Goal: Transaction & Acquisition: Purchase product/service

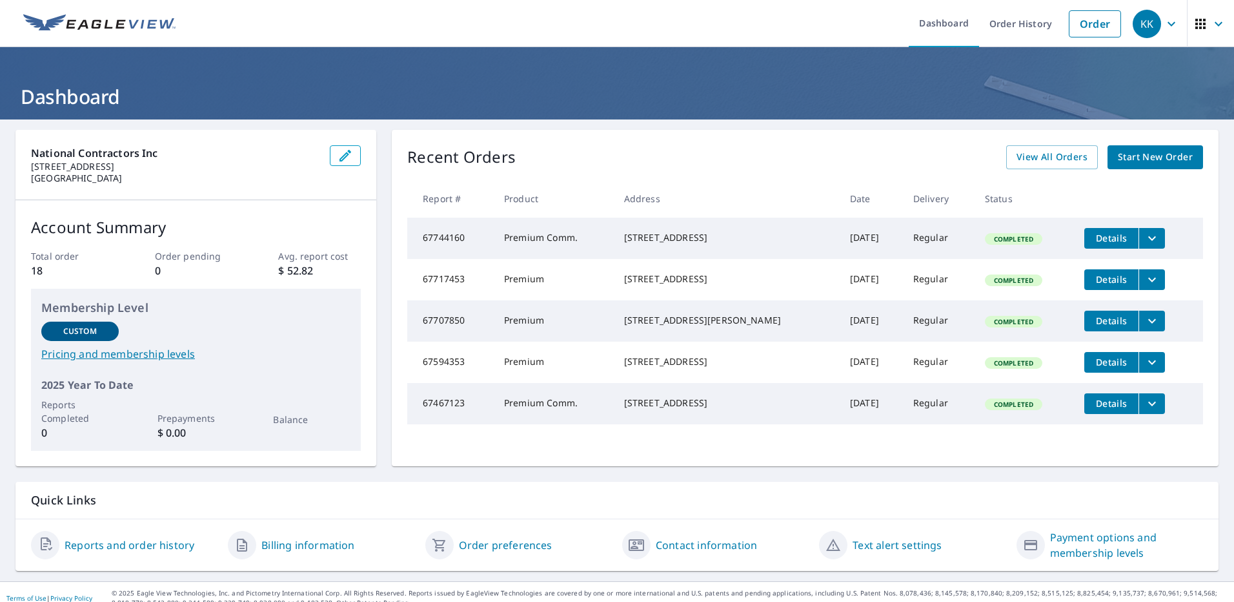
click at [1144, 241] on icon "filesDropdownBtn-67744160" at bounding box center [1151, 237] width 15 height 15
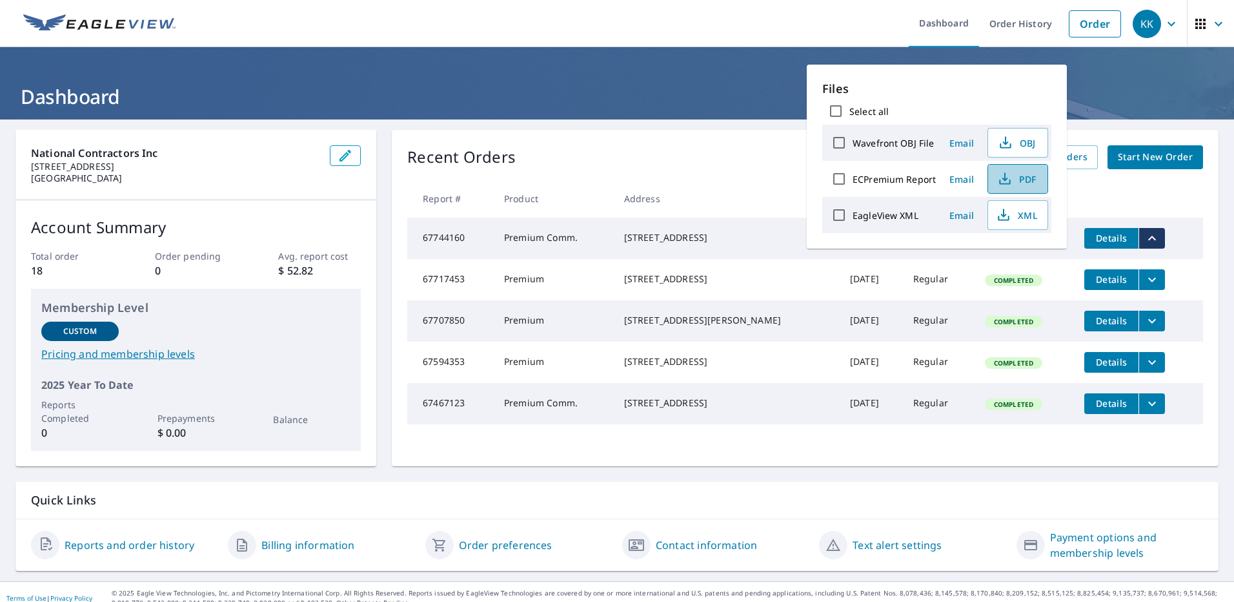
click at [1017, 183] on span "PDF" at bounding box center [1016, 178] width 41 height 15
click at [809, 32] on ul "Dashboard Order History Order" at bounding box center [655, 23] width 944 height 47
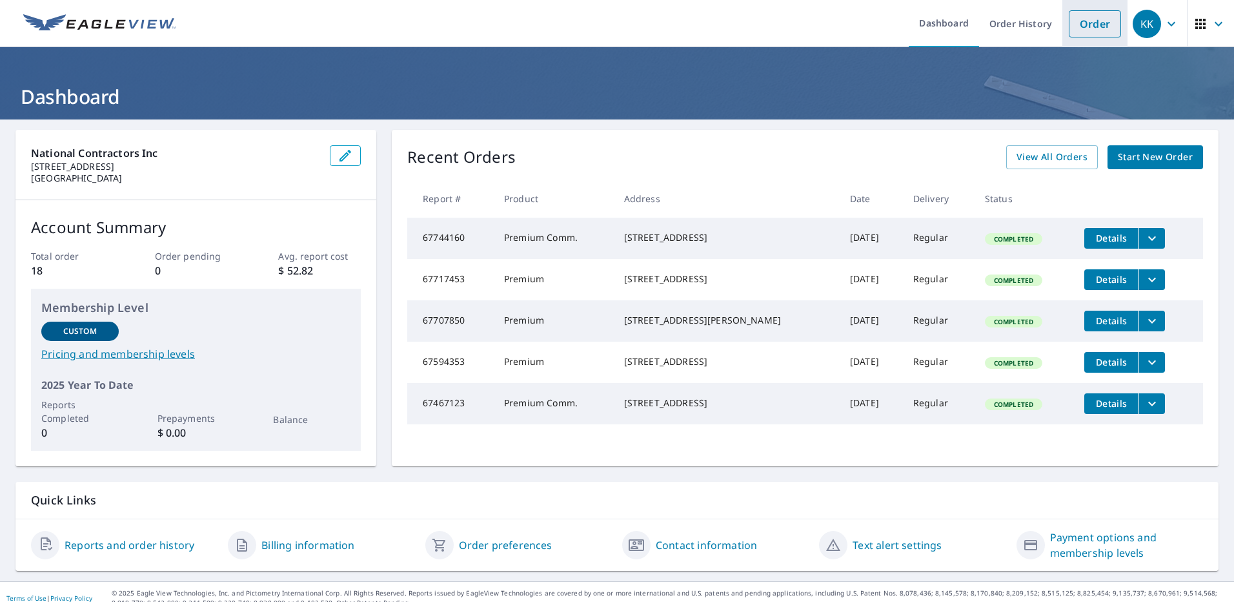
click at [1080, 28] on link "Order" at bounding box center [1095, 23] width 52 height 27
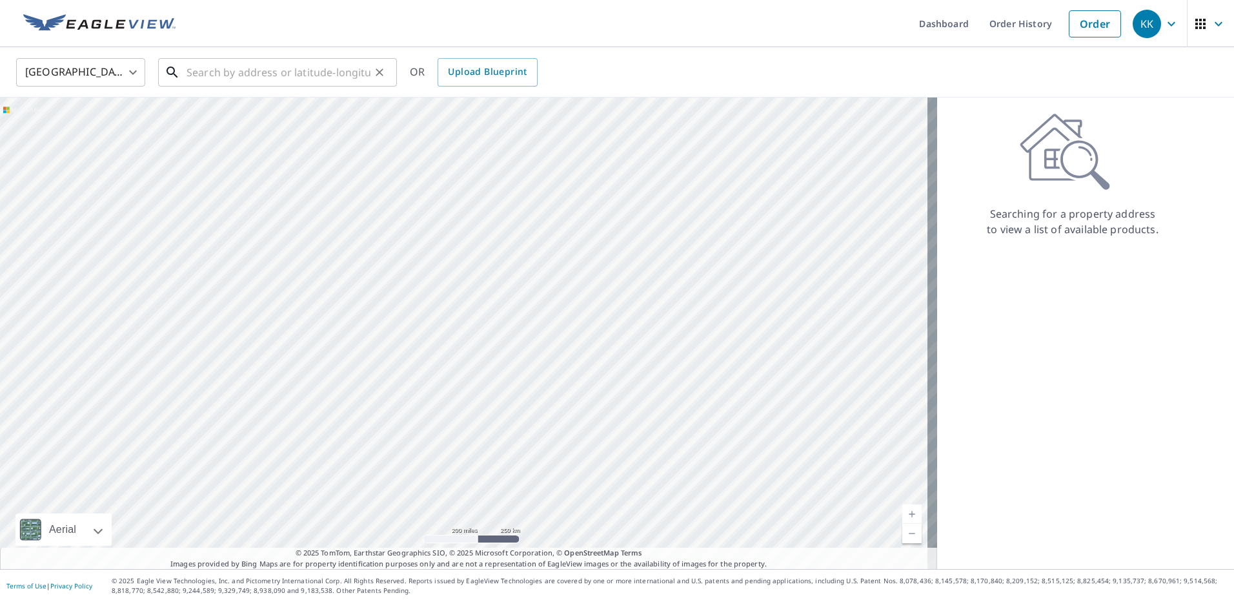
click at [300, 73] on input "text" at bounding box center [279, 72] width 184 height 36
click at [259, 70] on input "text" at bounding box center [279, 72] width 184 height 36
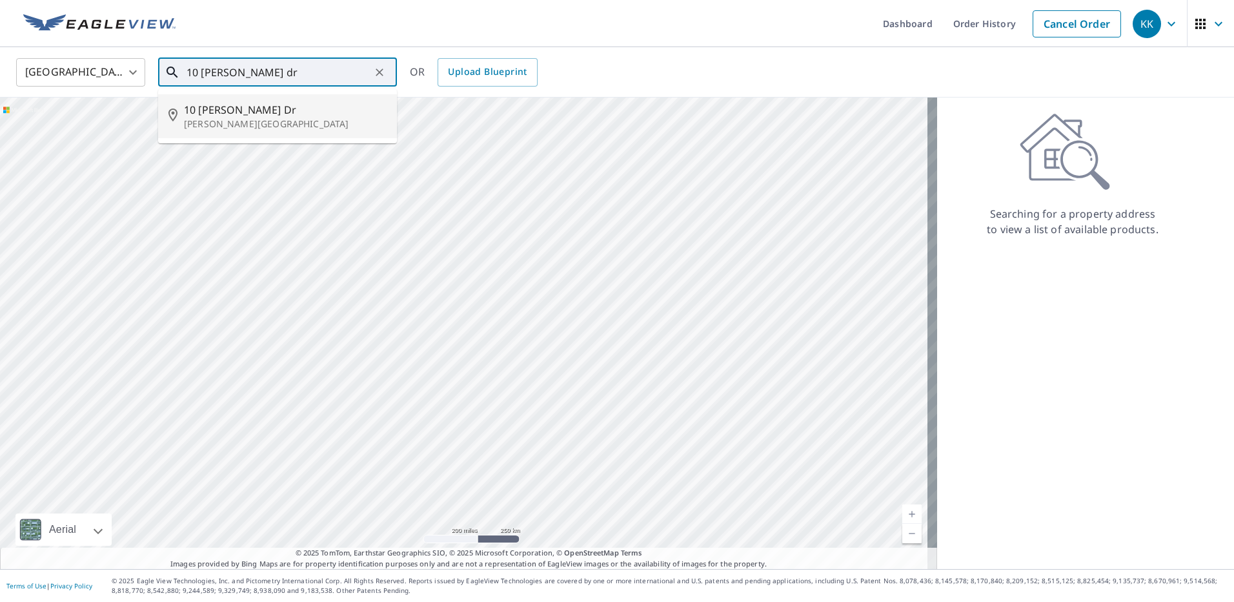
click at [238, 121] on p "[PERSON_NAME][GEOGRAPHIC_DATA]" at bounding box center [285, 123] width 203 height 13
type input "[STREET_ADDRESS][PERSON_NAME][PERSON_NAME]"
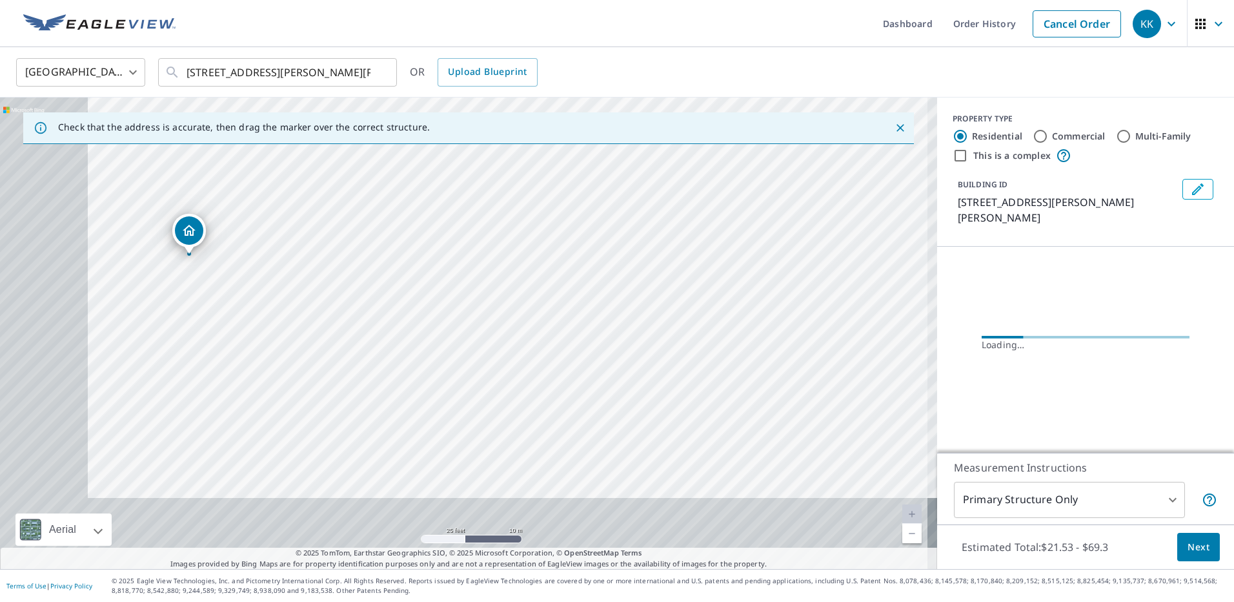
drag, startPoint x: 334, startPoint y: 369, endPoint x: 620, endPoint y: 182, distance: 341.8
click at [620, 182] on div "[STREET_ADDRESS][PERSON_NAME][PERSON_NAME]" at bounding box center [468, 332] width 937 height 471
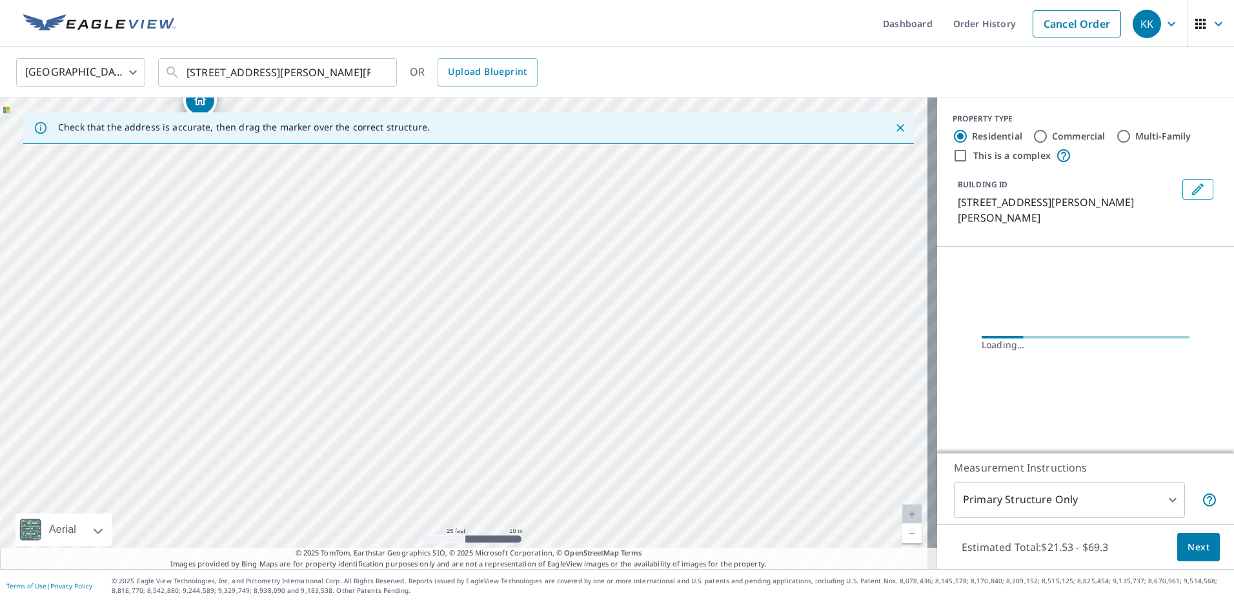
drag, startPoint x: 435, startPoint y: 318, endPoint x: 446, endPoint y: 188, distance: 130.9
click at [446, 188] on div "[STREET_ADDRESS][PERSON_NAME][PERSON_NAME]" at bounding box center [468, 332] width 937 height 471
drag, startPoint x: 429, startPoint y: 263, endPoint x: 423, endPoint y: 298, distance: 35.2
click at [423, 298] on div "[STREET_ADDRESS][PERSON_NAME][PERSON_NAME]" at bounding box center [468, 332] width 937 height 471
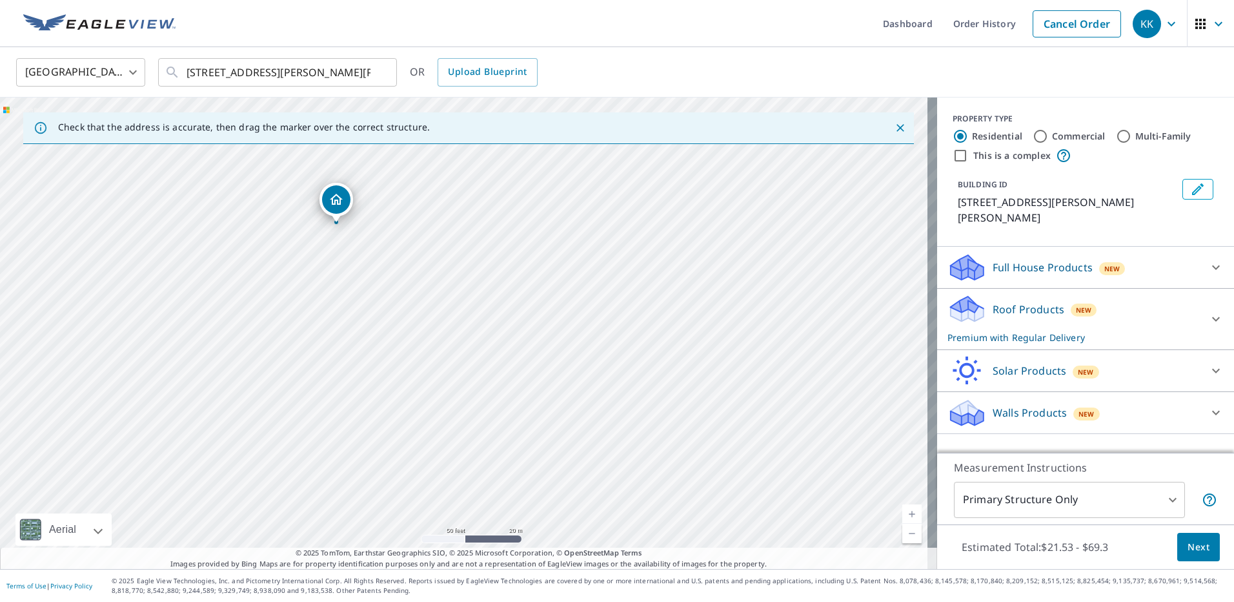
drag, startPoint x: 587, startPoint y: 341, endPoint x: 460, endPoint y: 233, distance: 167.6
click at [460, 233] on div "[STREET_ADDRESS][PERSON_NAME][PERSON_NAME]" at bounding box center [468, 332] width 937 height 471
drag, startPoint x: 567, startPoint y: 365, endPoint x: 554, endPoint y: 338, distance: 29.4
click at [554, 338] on div "[STREET_ADDRESS][PERSON_NAME][PERSON_NAME]" at bounding box center [468, 332] width 937 height 471
drag, startPoint x: 547, startPoint y: 369, endPoint x: 570, endPoint y: 447, distance: 81.5
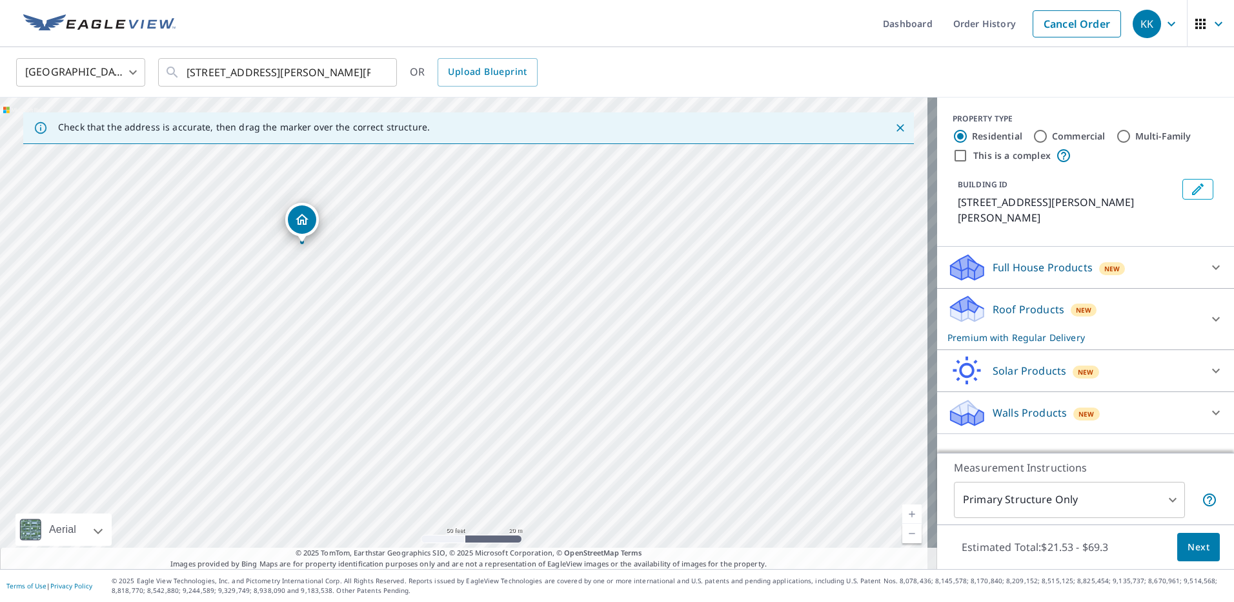
click at [570, 447] on div "[STREET_ADDRESS][PERSON_NAME][PERSON_NAME]" at bounding box center [468, 332] width 937 height 471
drag, startPoint x: 538, startPoint y: 381, endPoint x: 411, endPoint y: 274, distance: 165.9
click at [411, 274] on div "[STREET_ADDRESS][PERSON_NAME][PERSON_NAME]" at bounding box center [468, 332] width 937 height 471
drag, startPoint x: 414, startPoint y: 275, endPoint x: 460, endPoint y: 421, distance: 153.1
click at [460, 421] on div "[STREET_ADDRESS][PERSON_NAME][PERSON_NAME]" at bounding box center [468, 332] width 937 height 471
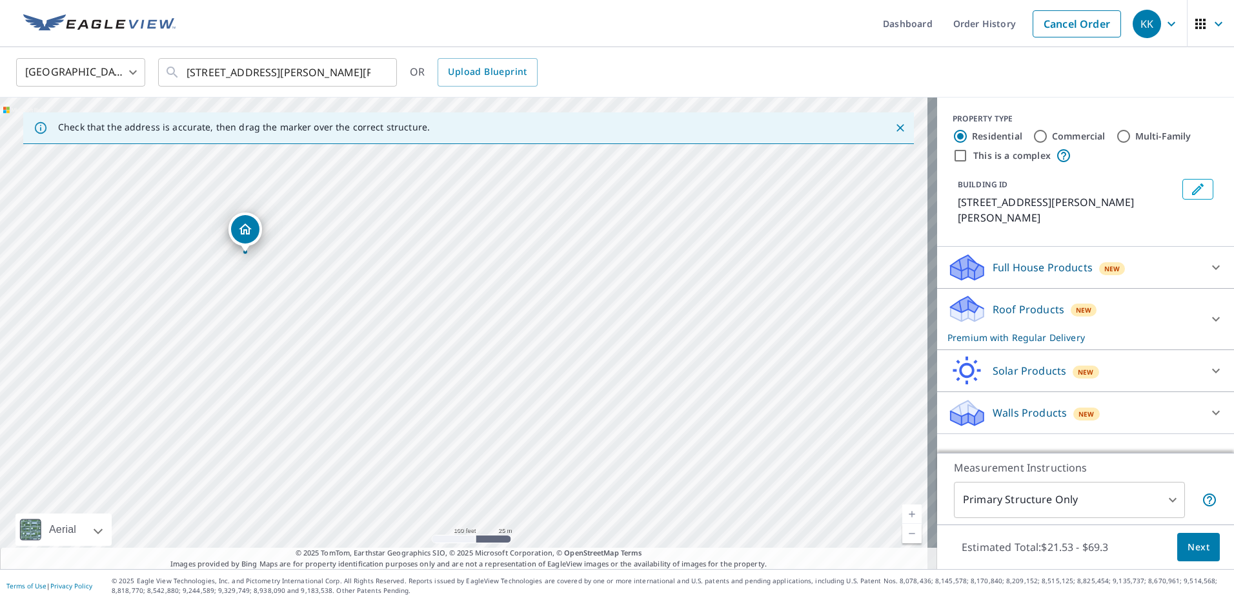
drag, startPoint x: 408, startPoint y: 331, endPoint x: 400, endPoint y: 261, distance: 70.2
click at [400, 261] on div "[STREET_ADDRESS][PERSON_NAME][PERSON_NAME]" at bounding box center [468, 332] width 937 height 471
drag, startPoint x: 372, startPoint y: 372, endPoint x: 391, endPoint y: 346, distance: 32.3
click at [391, 346] on div "[STREET_ADDRESS][PERSON_NAME][PERSON_NAME]" at bounding box center [468, 332] width 937 height 471
drag, startPoint x: 588, startPoint y: 456, endPoint x: 588, endPoint y: 448, distance: 8.4
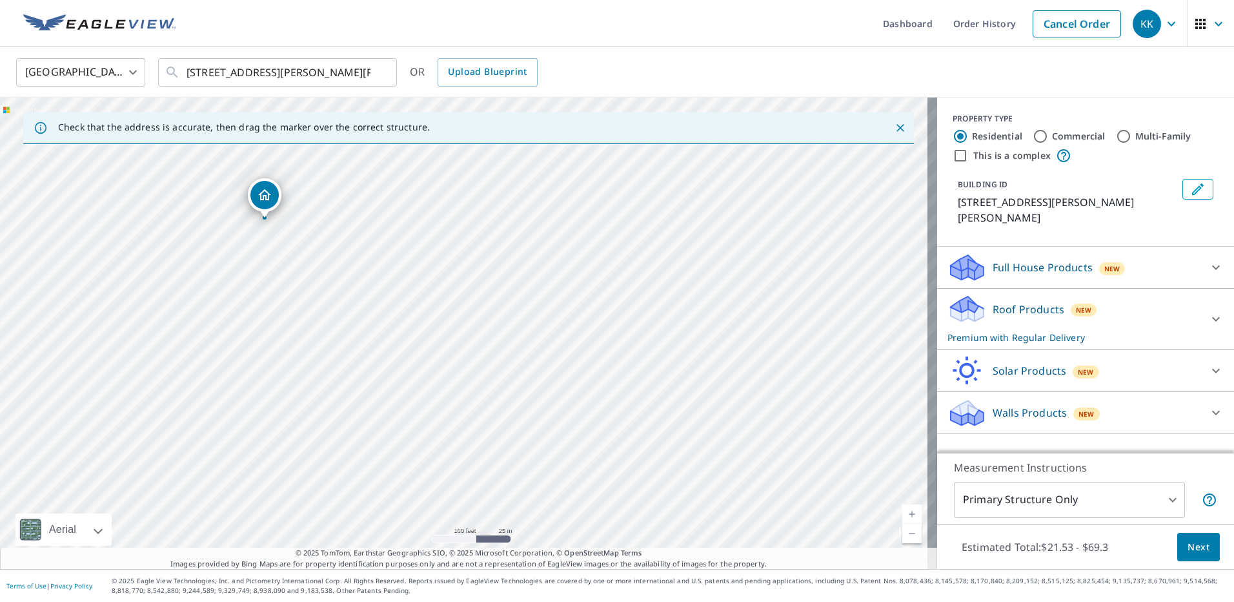
click at [588, 448] on div "[STREET_ADDRESS][PERSON_NAME][PERSON_NAME]" at bounding box center [468, 332] width 937 height 471
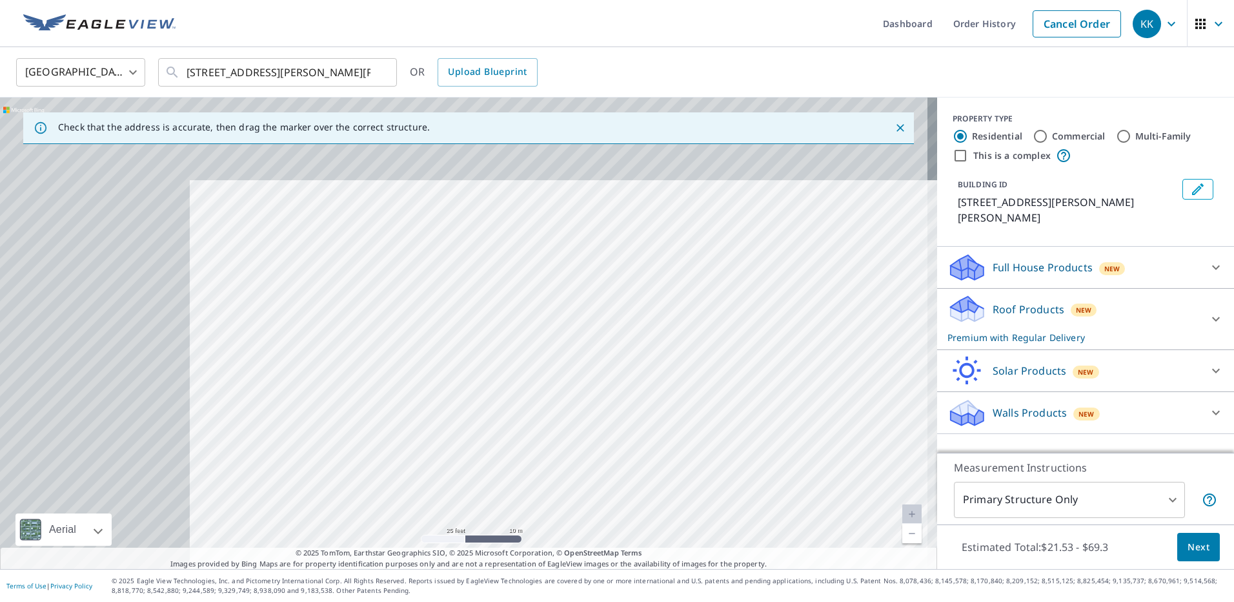
drag, startPoint x: 326, startPoint y: 290, endPoint x: 661, endPoint y: 475, distance: 382.5
click at [662, 476] on div "[STREET_ADDRESS][PERSON_NAME][PERSON_NAME]" at bounding box center [468, 332] width 937 height 471
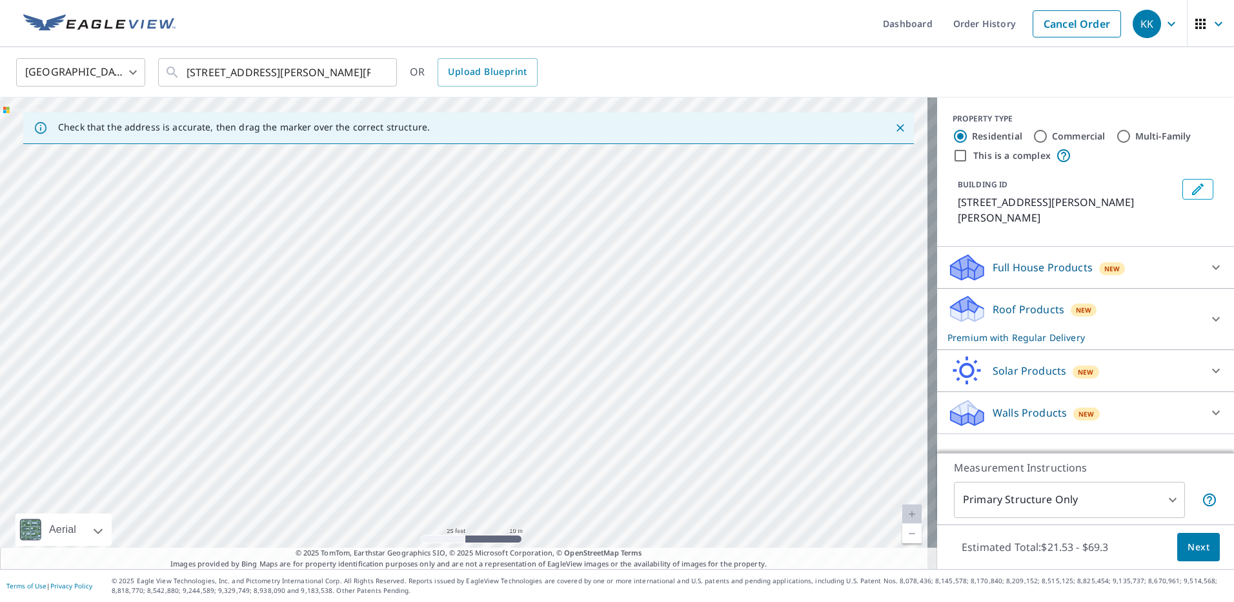
drag, startPoint x: 398, startPoint y: 422, endPoint x: 638, endPoint y: 512, distance: 256.6
click at [638, 512] on div "[STREET_ADDRESS][PERSON_NAME][PERSON_NAME]" at bounding box center [468, 332] width 937 height 471
drag, startPoint x: 504, startPoint y: 420, endPoint x: 656, endPoint y: 535, distance: 191.2
click at [656, 535] on div "[STREET_ADDRESS][PERSON_NAME][PERSON_NAME]" at bounding box center [468, 332] width 937 height 471
drag, startPoint x: 472, startPoint y: 412, endPoint x: 553, endPoint y: 518, distance: 133.5
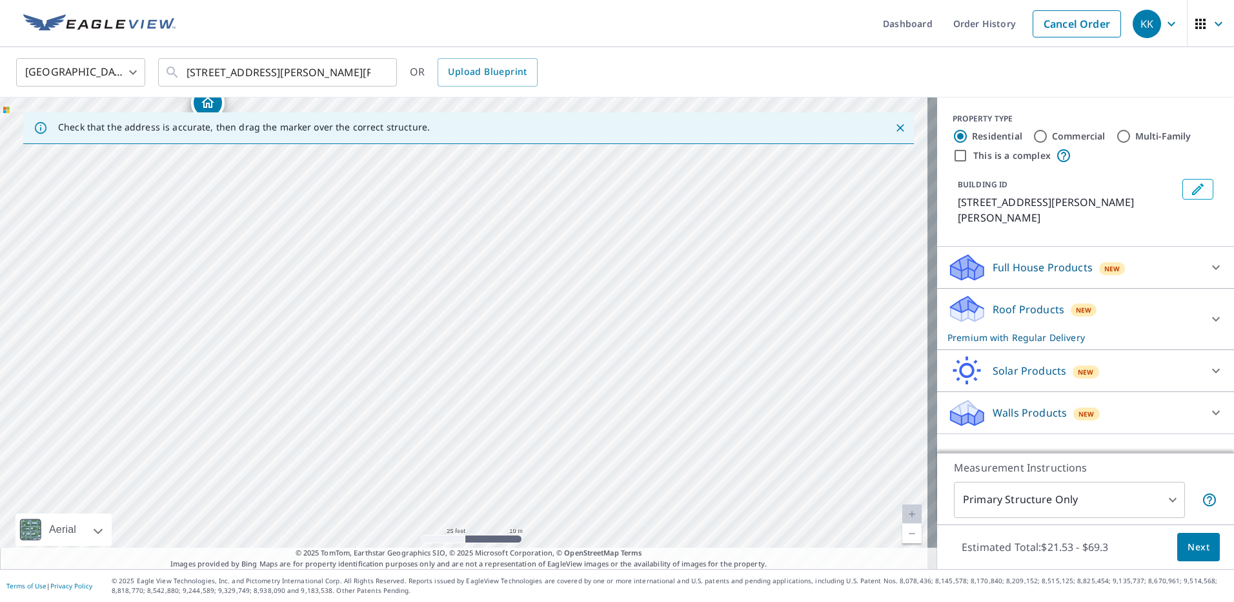
click at [553, 518] on div "[STREET_ADDRESS][PERSON_NAME][PERSON_NAME]" at bounding box center [468, 332] width 937 height 471
drag, startPoint x: 553, startPoint y: 518, endPoint x: 549, endPoint y: 513, distance: 6.9
click at [553, 520] on div "[STREET_ADDRESS][PERSON_NAME][PERSON_NAME]" at bounding box center [468, 332] width 937 height 471
click at [407, 411] on div "[STREET_ADDRESS][PERSON_NAME][PERSON_NAME]" at bounding box center [468, 332] width 937 height 471
drag, startPoint x: 409, startPoint y: 398, endPoint x: 397, endPoint y: 358, distance: 42.5
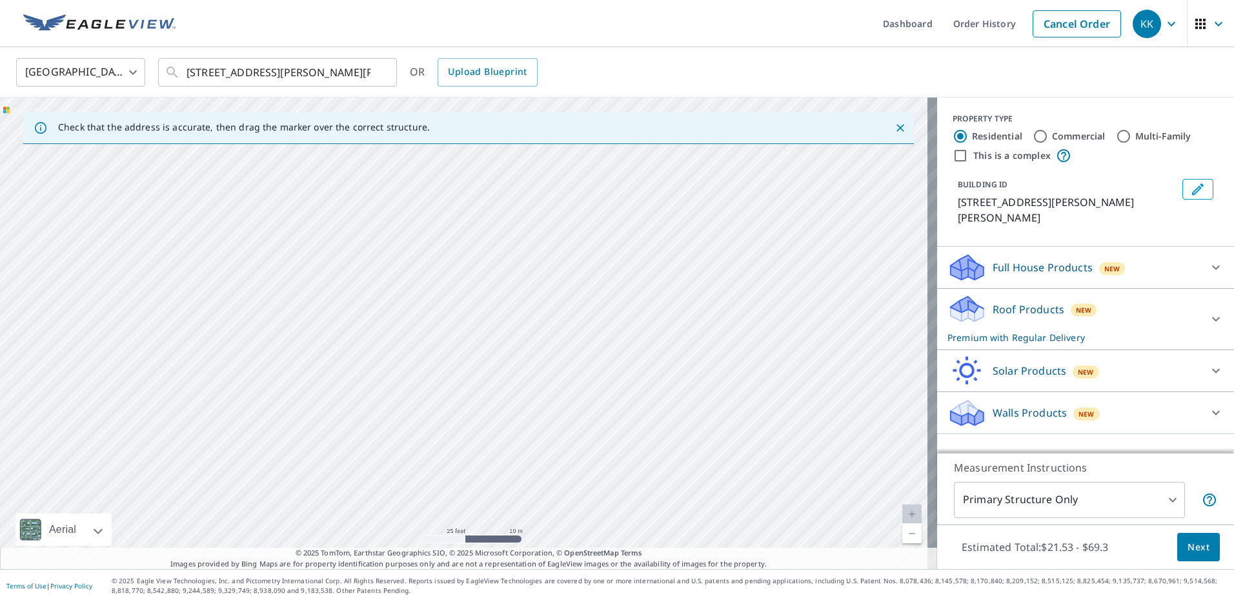
click at [388, 334] on div "[STREET_ADDRESS][PERSON_NAME][PERSON_NAME]" at bounding box center [468, 332] width 937 height 471
drag, startPoint x: 546, startPoint y: 372, endPoint x: 384, endPoint y: 234, distance: 213.3
click at [384, 234] on div "[STREET_ADDRESS][PERSON_NAME][PERSON_NAME]" at bounding box center [468, 332] width 937 height 471
drag, startPoint x: 487, startPoint y: 422, endPoint x: 505, endPoint y: 440, distance: 26.0
click at [505, 440] on div "[STREET_ADDRESS][PERSON_NAME][PERSON_NAME]" at bounding box center [468, 332] width 937 height 471
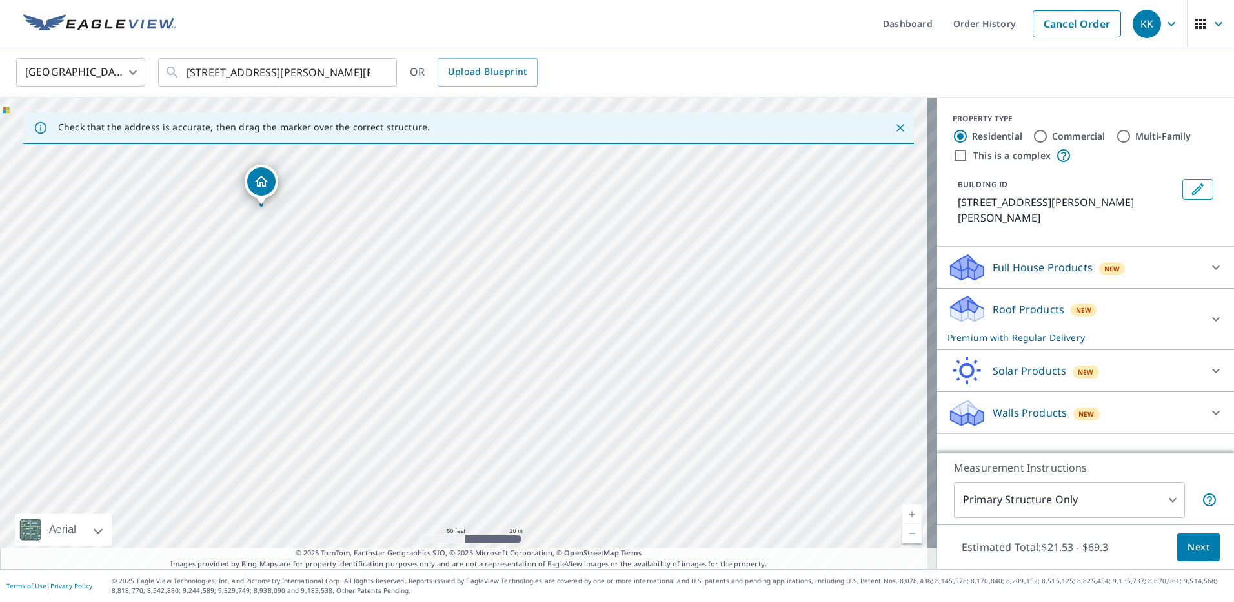
drag, startPoint x: 368, startPoint y: 348, endPoint x: 383, endPoint y: 369, distance: 25.4
click at [383, 369] on div "[STREET_ADDRESS][PERSON_NAME][PERSON_NAME]" at bounding box center [468, 332] width 937 height 471
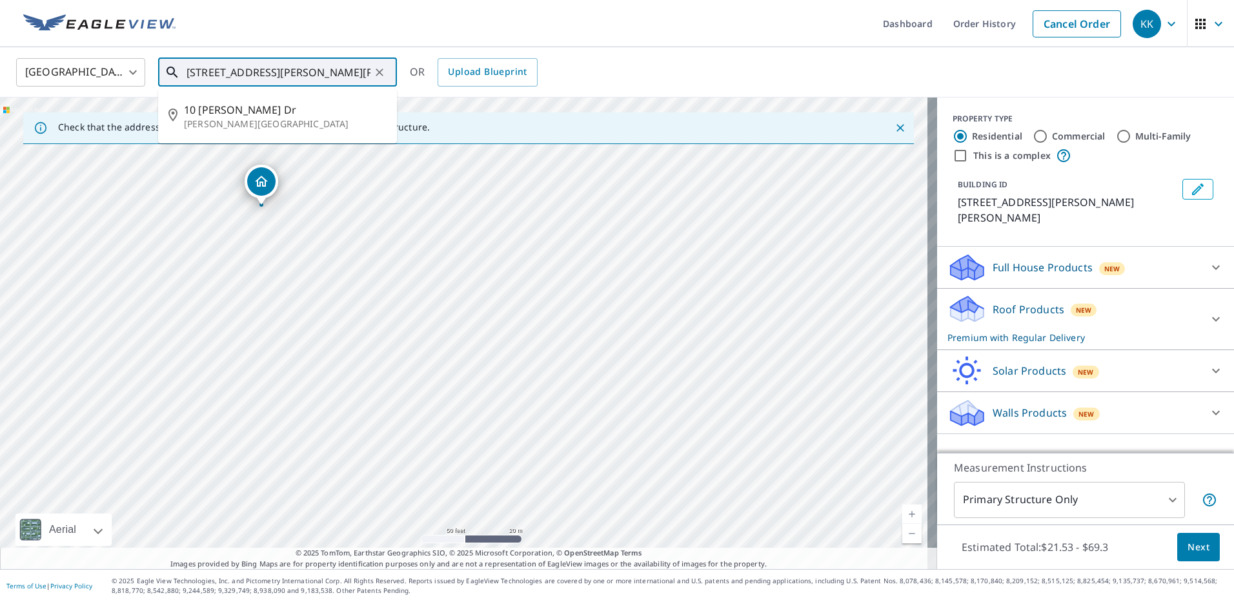
click at [194, 70] on input "[STREET_ADDRESS][PERSON_NAME][PERSON_NAME]" at bounding box center [279, 72] width 184 height 36
click at [196, 69] on input "[STREET_ADDRESS][PERSON_NAME][PERSON_NAME]" at bounding box center [279, 72] width 184 height 36
click at [359, 73] on input "[STREET_ADDRESS][PERSON_NAME][PERSON_NAME]" at bounding box center [279, 72] width 184 height 36
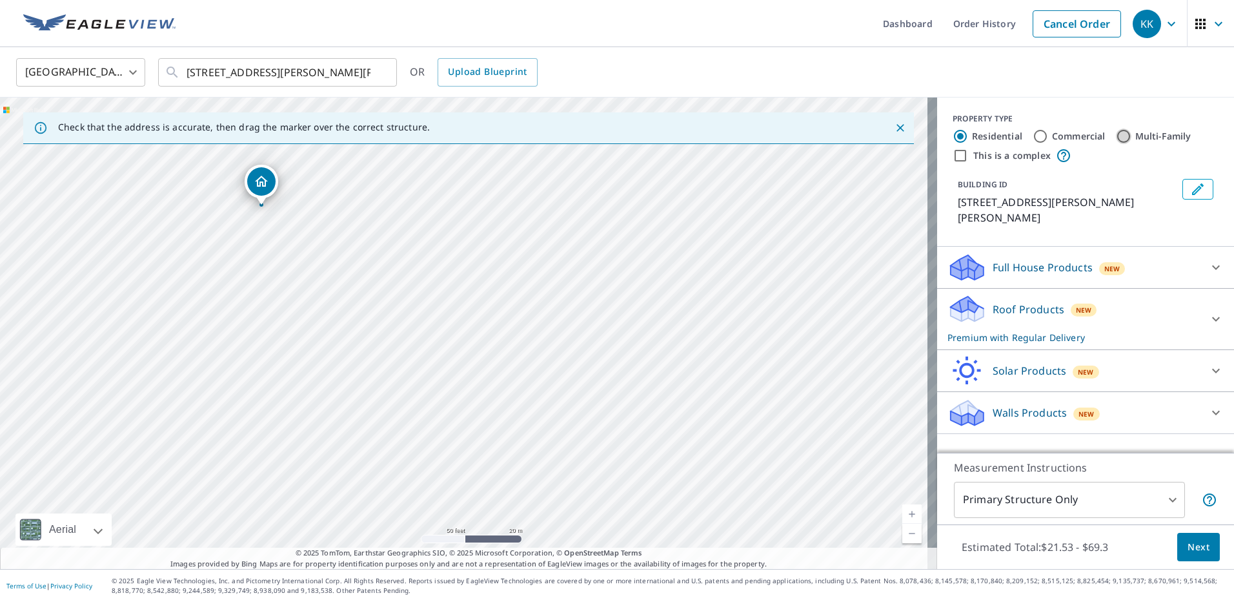
click at [1116, 134] on input "Multi-Family" at bounding box center [1123, 135] width 15 height 15
radio input "true"
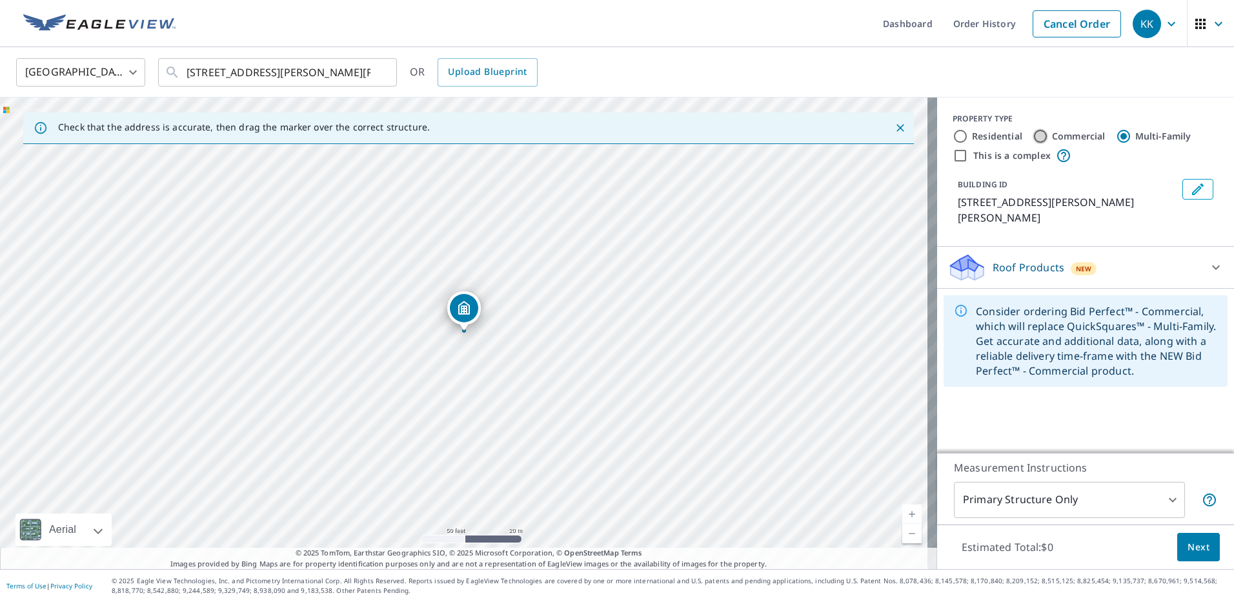
click at [1036, 133] on input "Commercial" at bounding box center [1040, 135] width 15 height 15
radio input "true"
type input "4"
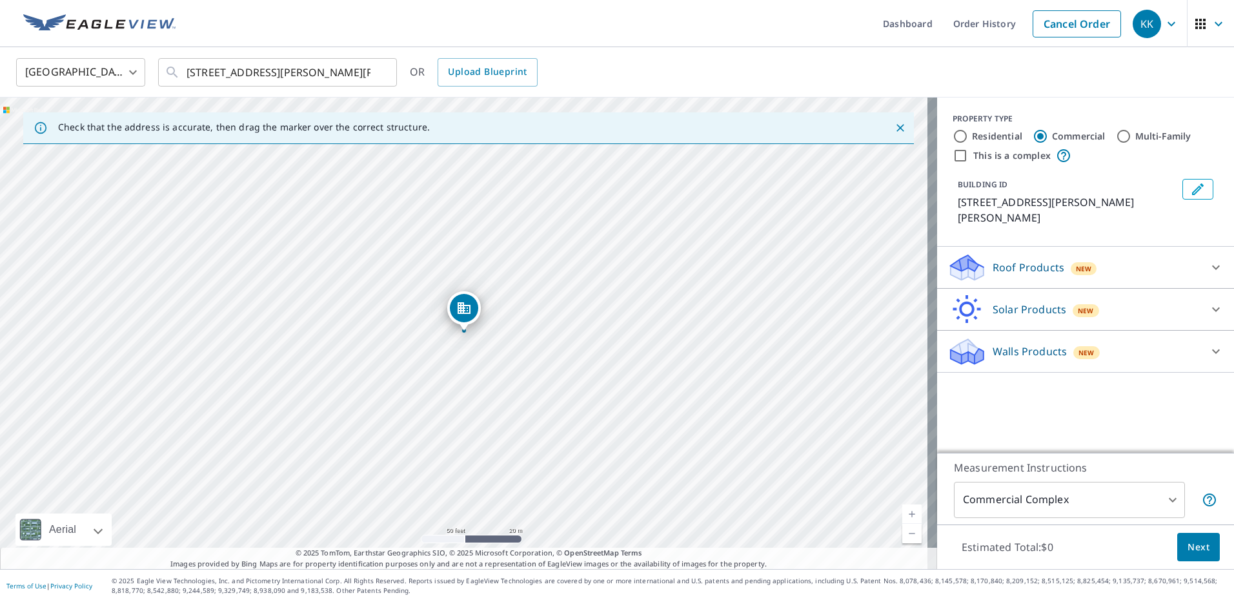
click at [1212, 259] on icon at bounding box center [1215, 266] width 15 height 15
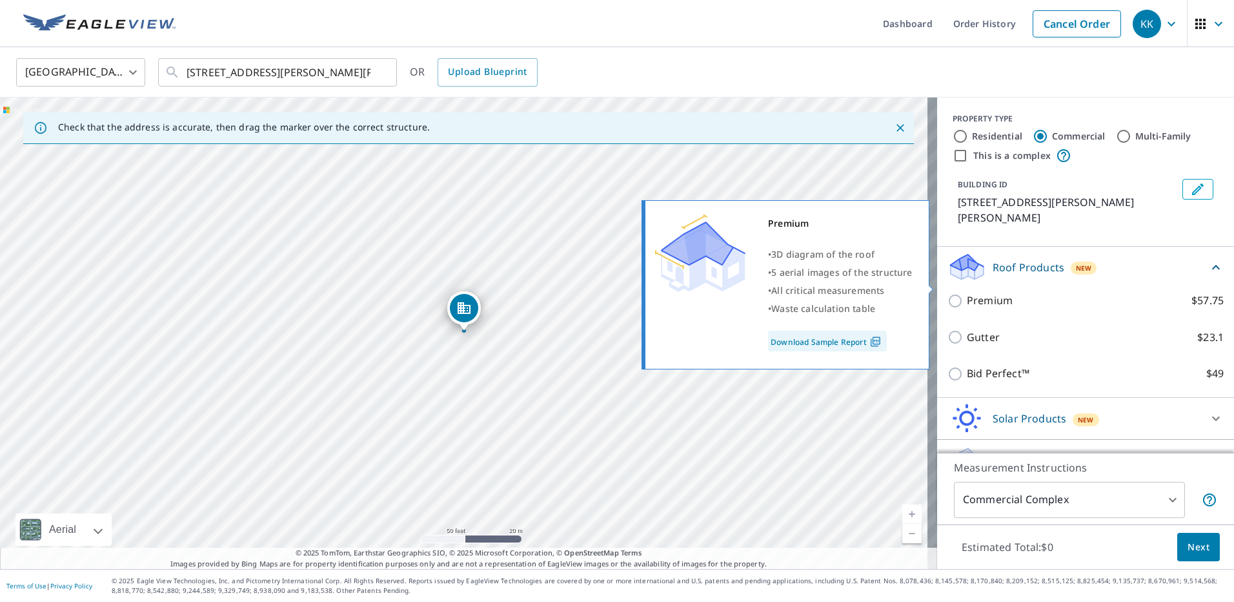
click at [948, 293] on input "Premium $57.75" at bounding box center [957, 300] width 19 height 15
checkbox input "true"
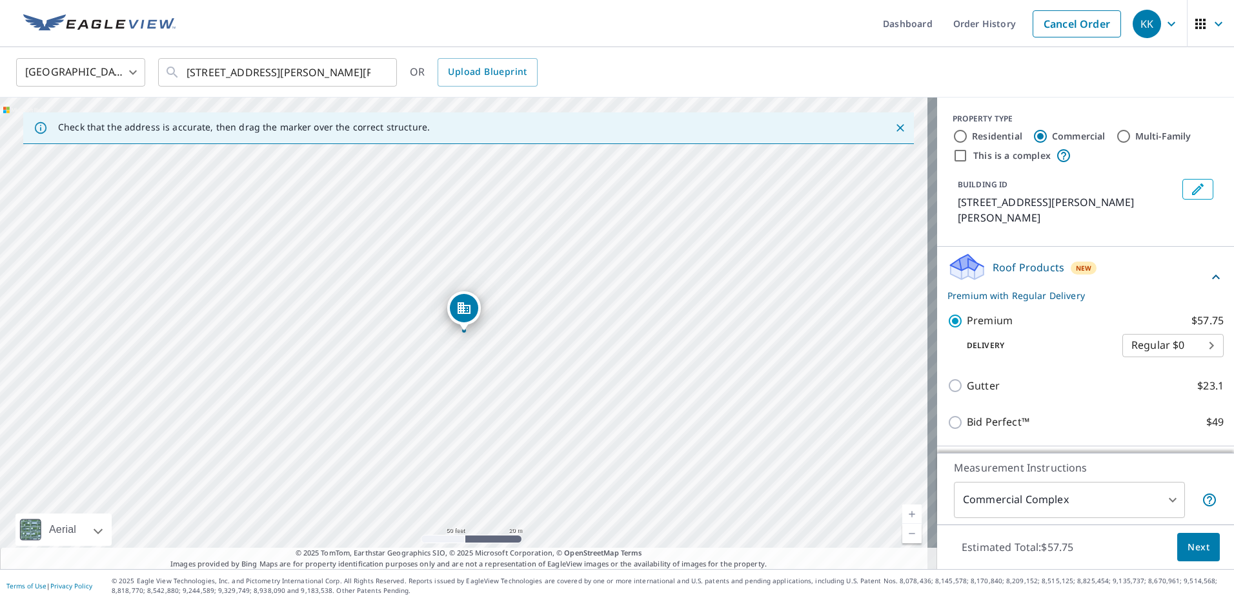
scroll to position [62, 0]
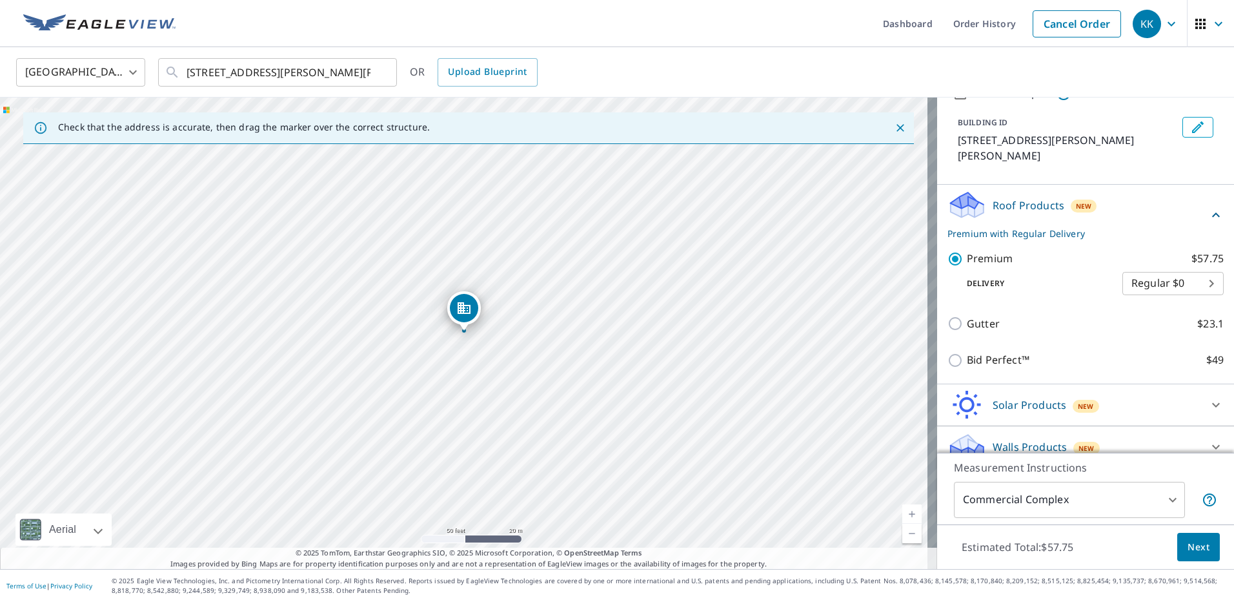
click at [1188, 541] on span "Next" at bounding box center [1199, 547] width 22 height 16
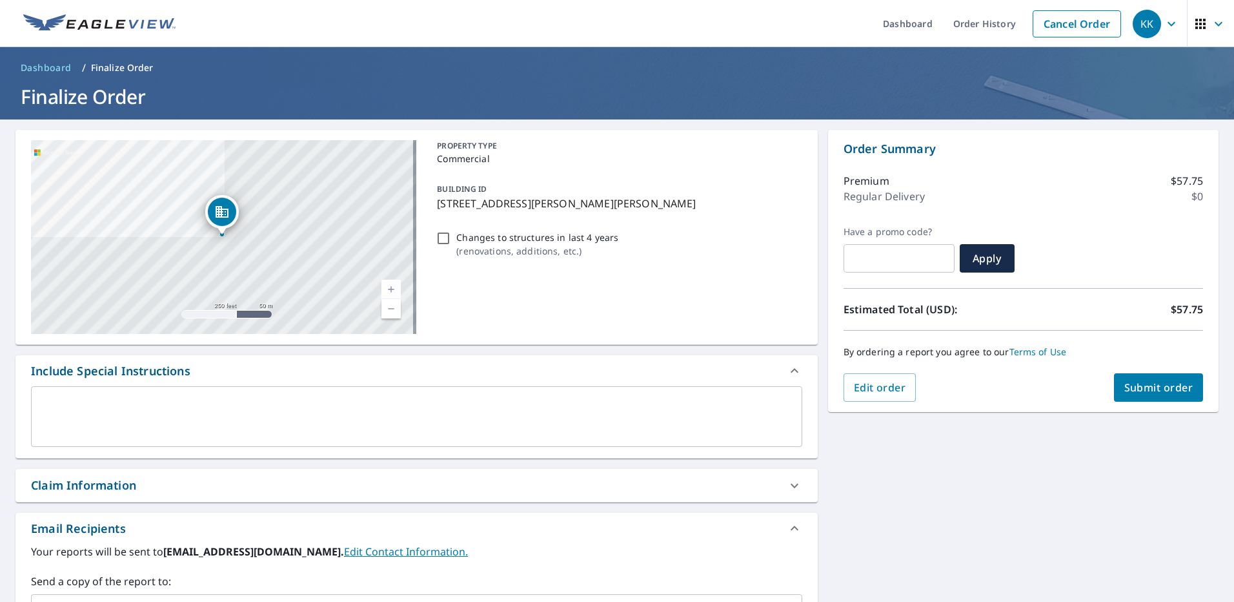
click at [1136, 389] on span "Submit order" at bounding box center [1158, 387] width 69 height 14
checkbox input "true"
